Goal: Information Seeking & Learning: Learn about a topic

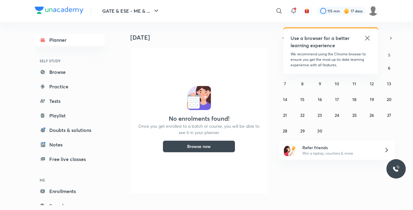
click at [364, 35] on icon at bounding box center [366, 37] width 7 height 7
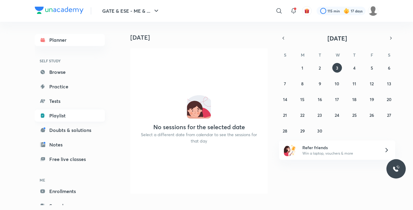
click at [63, 110] on link "Playlist" at bounding box center [70, 115] width 70 height 12
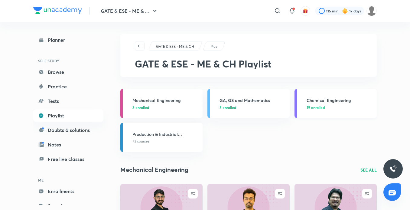
click at [332, 97] on h3 "Chemical Engineering" at bounding box center [339, 100] width 66 height 6
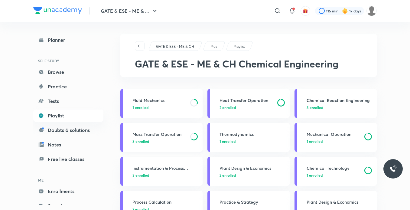
click at [162, 137] on h3 "Mass Transfer Operation" at bounding box center [159, 134] width 54 height 6
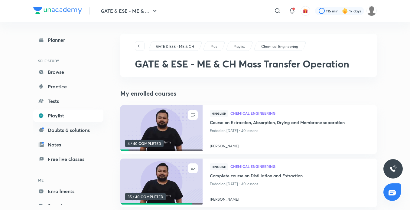
click at [162, 137] on img at bounding box center [161, 128] width 84 height 47
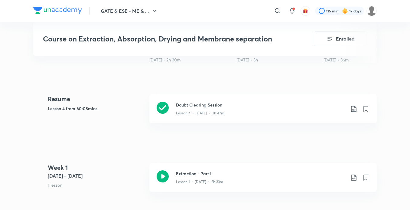
scroll to position [299, 0]
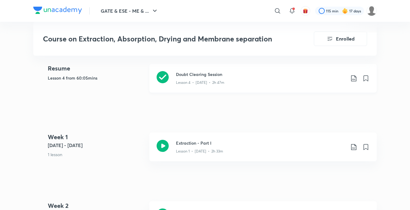
click at [194, 79] on div "Lesson 4 • [DATE] • 2h 47m" at bounding box center [260, 81] width 169 height 8
